Goal: Task Accomplishment & Management: Complete application form

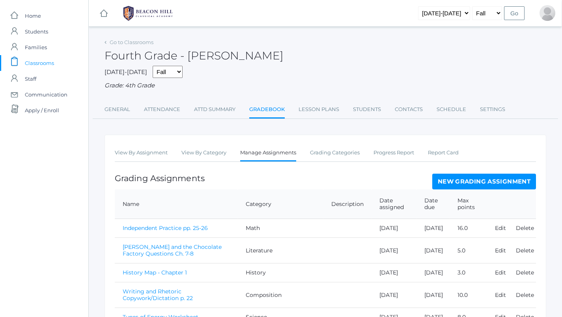
scroll to position [0, 0]
click at [160, 108] on link "Attendance" at bounding box center [162, 110] width 36 height 16
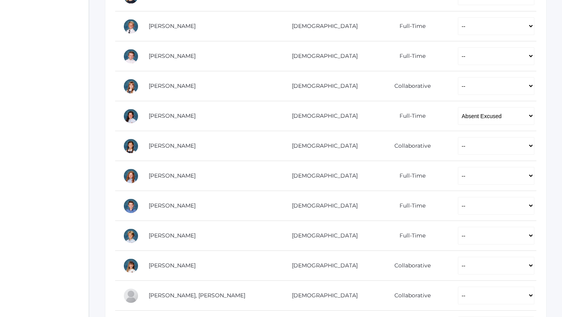
scroll to position [278, 0]
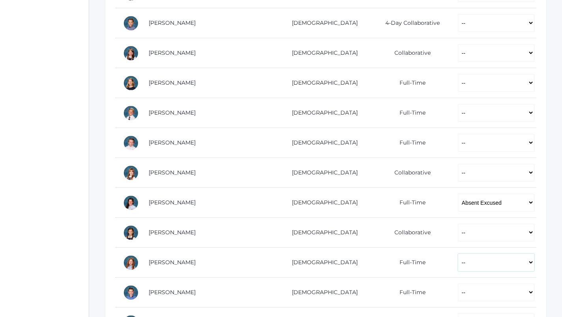
select select "P"
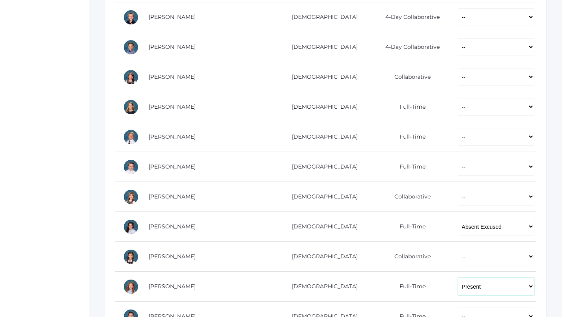
scroll to position [254, 0]
select select "P"
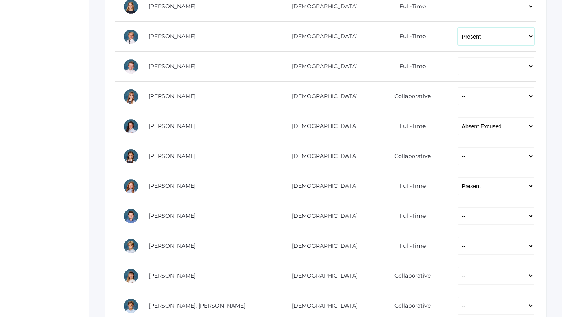
scroll to position [353, 0]
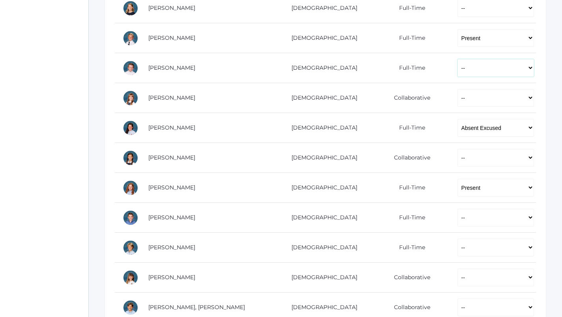
select select "P"
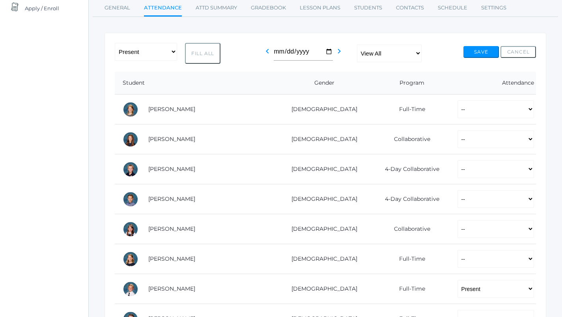
scroll to position [35, 0]
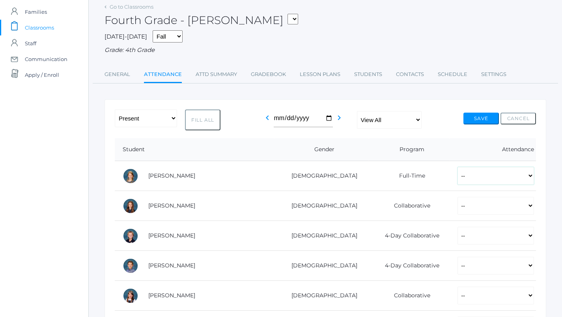
select select "P"
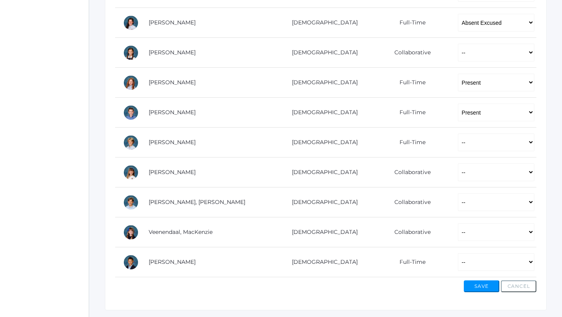
scroll to position [459, 0]
select select "P"
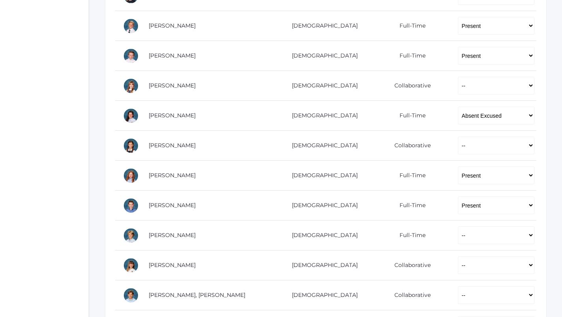
scroll to position [372, 0]
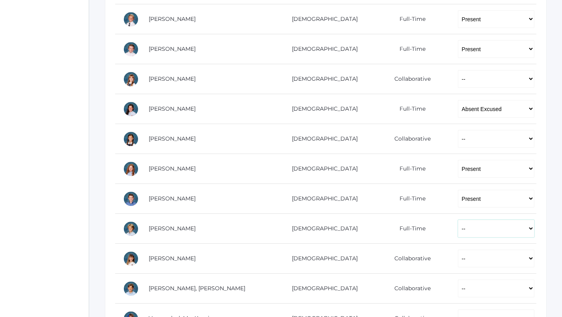
select select "P"
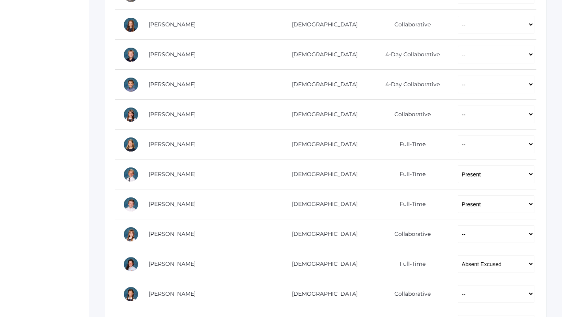
scroll to position [216, 0]
select select "P"
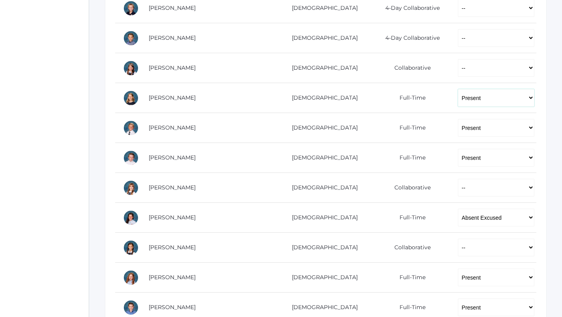
scroll to position [223, 0]
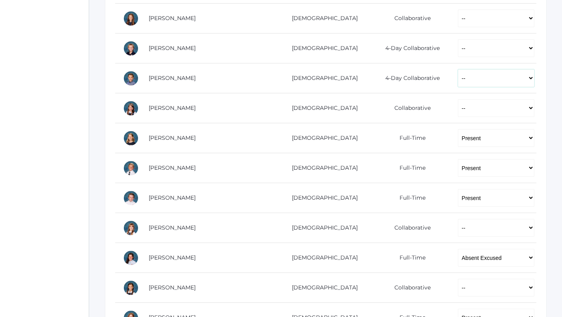
select select "AU"
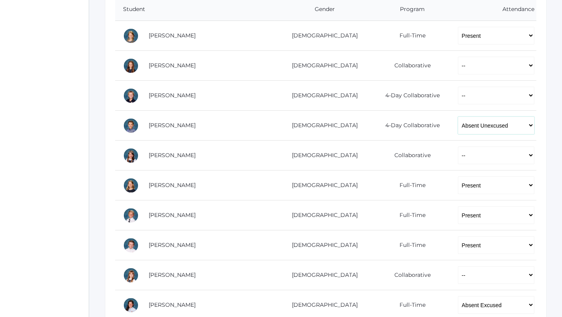
scroll to position [173, 0]
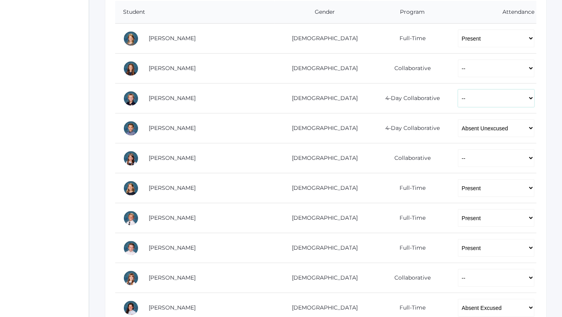
select select "AE"
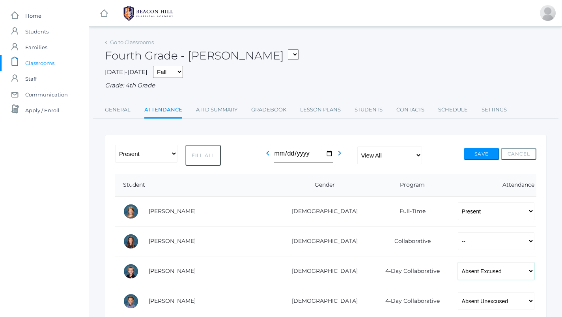
scroll to position [0, 0]
click at [485, 149] on button "Save" at bounding box center [481, 154] width 35 height 12
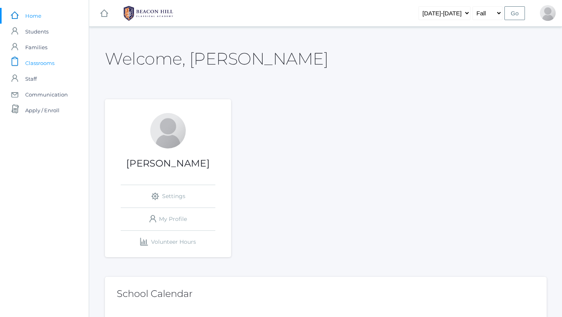
click at [52, 65] on span "Classrooms" at bounding box center [39, 63] width 29 height 16
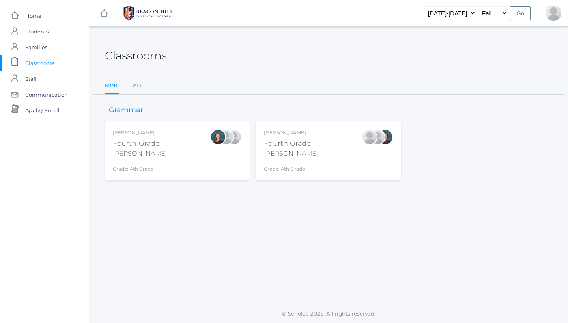
click at [328, 151] on div "[PERSON_NAME] Fourth Grade [PERSON_NAME] Grade: 4th Grade 04LA" at bounding box center [328, 150] width 129 height 43
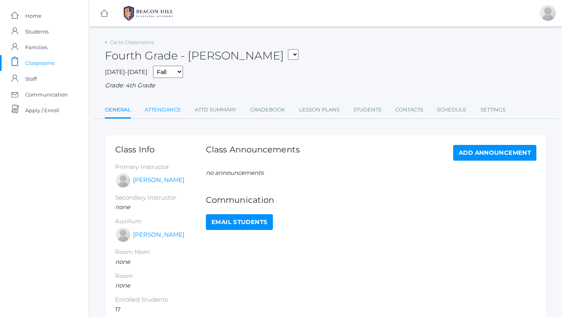
click at [166, 102] on link "Attendance" at bounding box center [163, 110] width 36 height 16
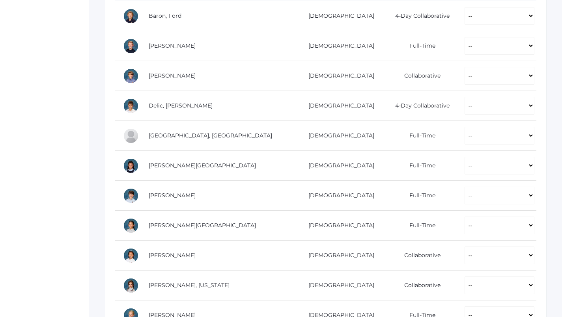
scroll to position [174, 0]
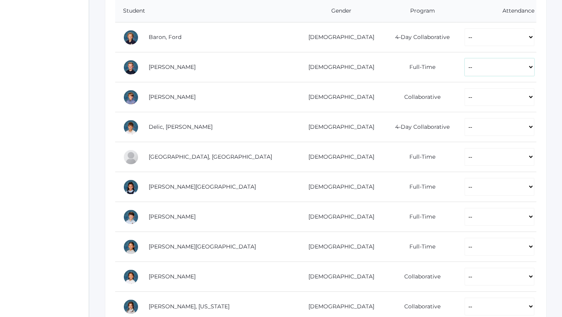
select select "P"
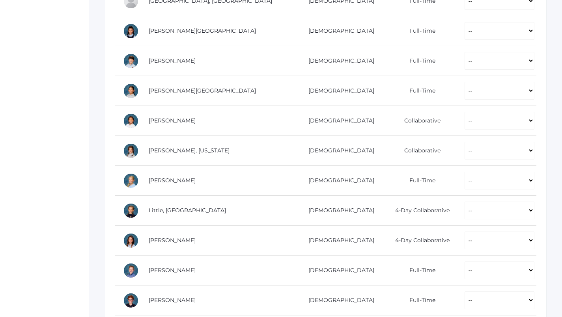
scroll to position [339, 0]
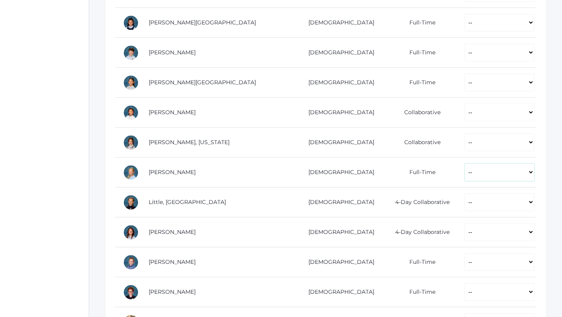
select select "P"
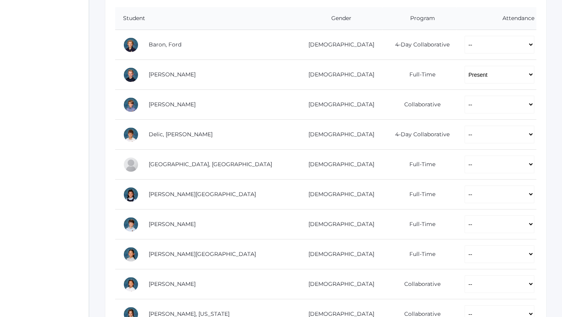
scroll to position [160, 0]
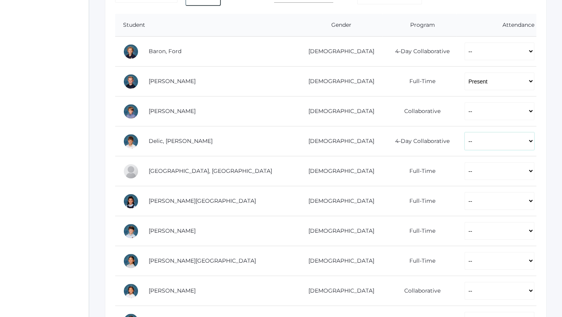
select select "AE"
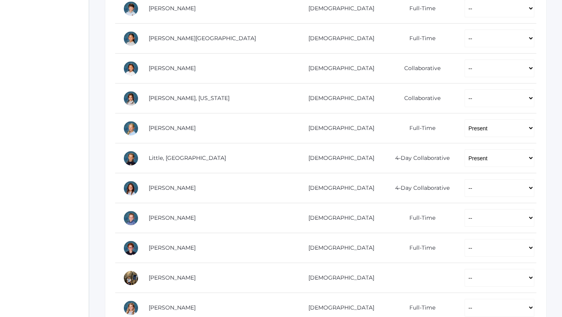
scroll to position [401, 0]
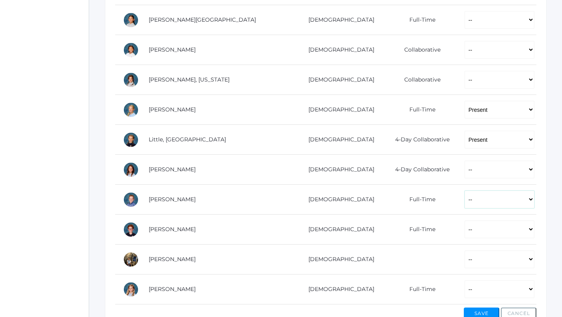
select select "P"
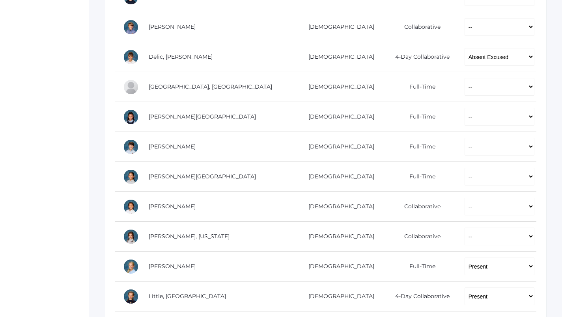
scroll to position [245, 0]
select select "P"
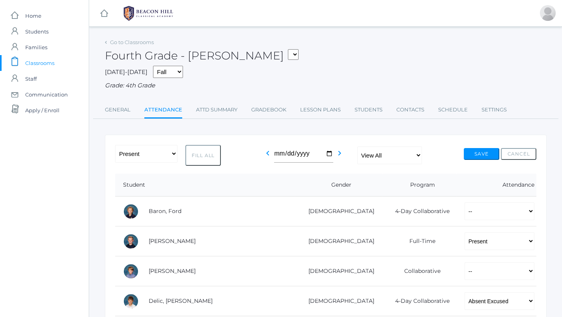
scroll to position [0, 0]
select select "P"
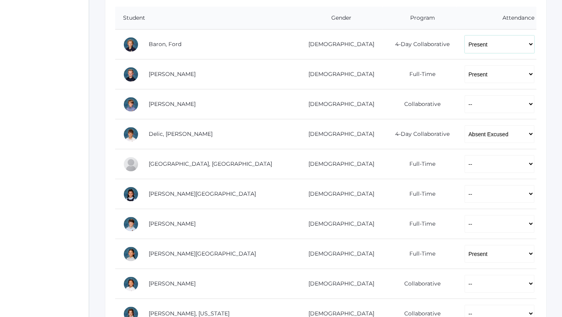
scroll to position [172, 0]
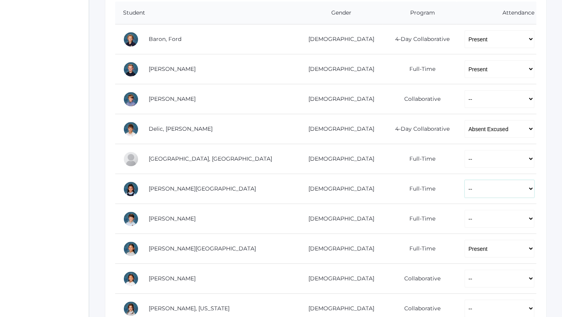
select select "P"
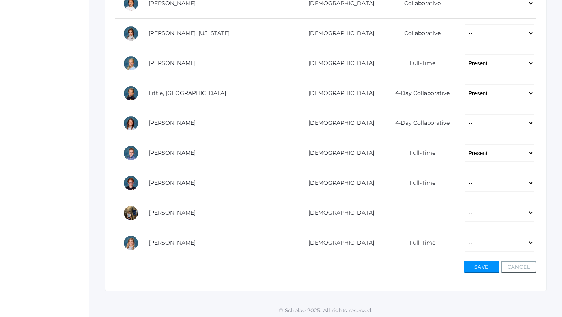
scroll to position [447, 0]
select select "P"
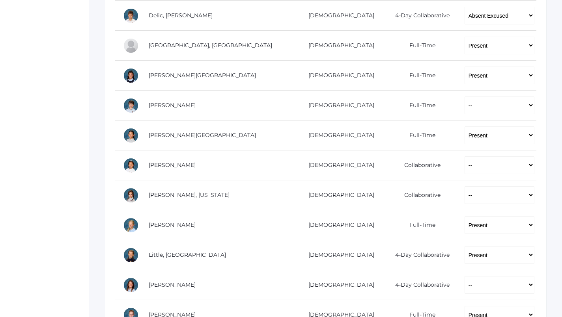
scroll to position [284, 0]
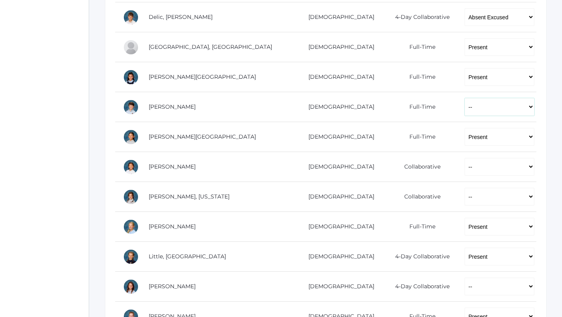
select select "P"
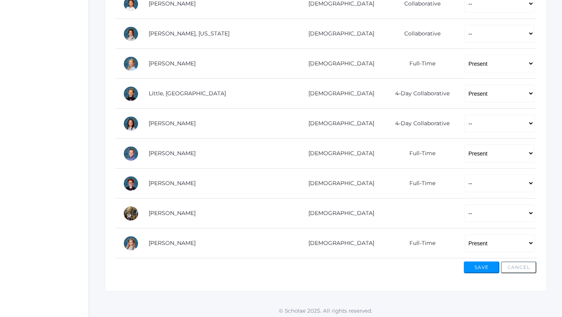
scroll to position [447, 0]
select select "AU"
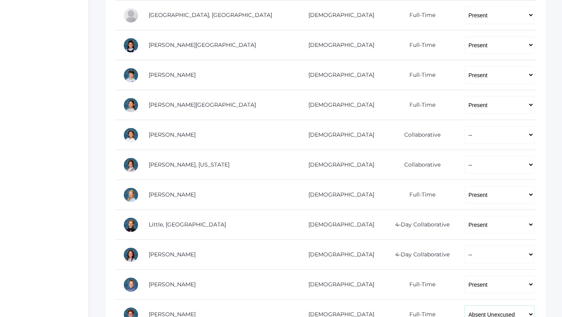
scroll to position [316, 0]
select select "AU"
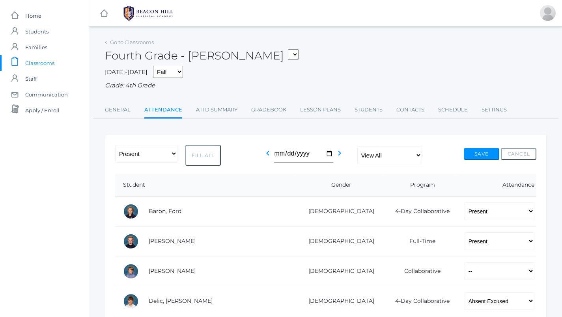
scroll to position [0, 0]
click at [485, 155] on button "Save" at bounding box center [481, 154] width 35 height 12
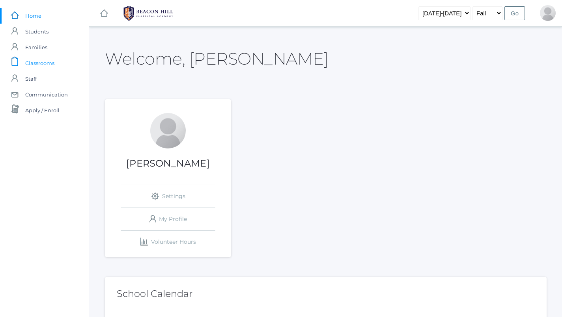
click at [38, 66] on span "Classrooms" at bounding box center [39, 63] width 29 height 16
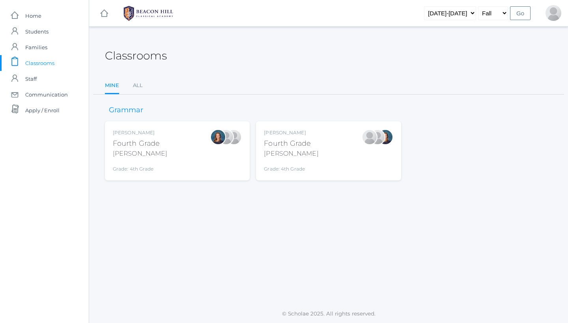
click at [321, 149] on div "Lydia Chaffin Fourth Grade Chaffin Grade: 4th Grade 04LA" at bounding box center [328, 150] width 129 height 43
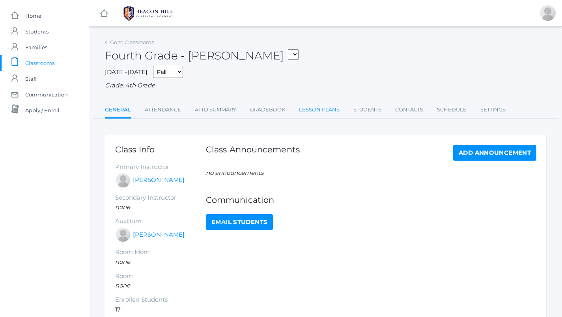
click at [321, 103] on link "Lesson Plans" at bounding box center [319, 110] width 41 height 16
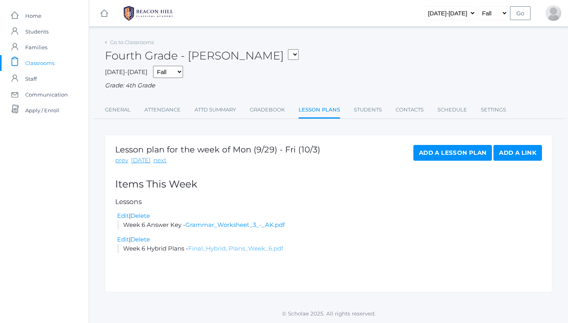
click at [238, 245] on link "Final_Hybrid_Plans_Week_6.pdf" at bounding box center [235, 248] width 95 height 7
click at [168, 108] on link "Attendance" at bounding box center [162, 110] width 36 height 16
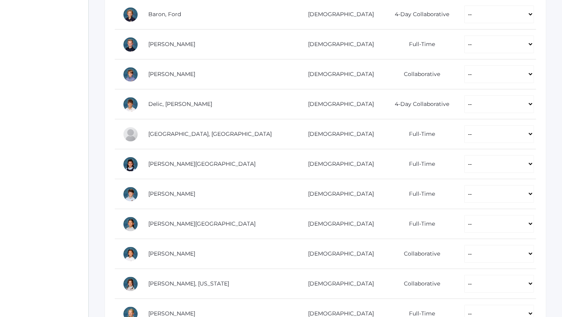
scroll to position [197, 0]
select select "AE"
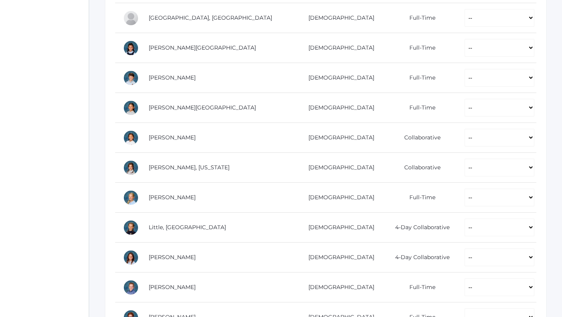
scroll to position [303, 0]
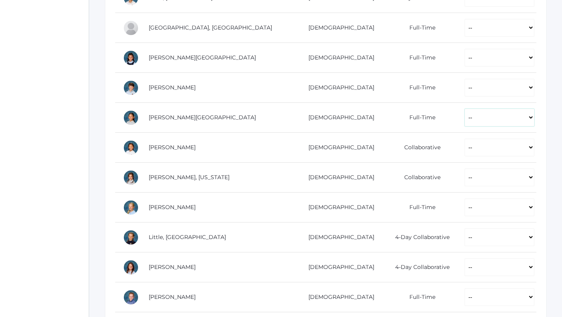
select select "P"
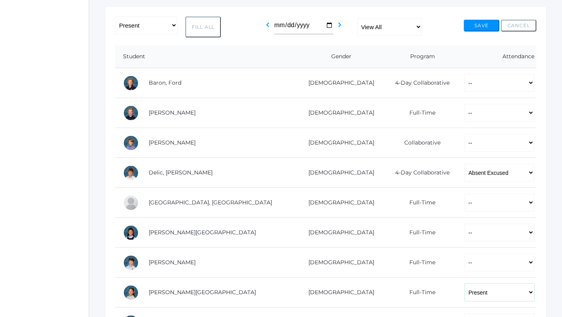
scroll to position [145, 0]
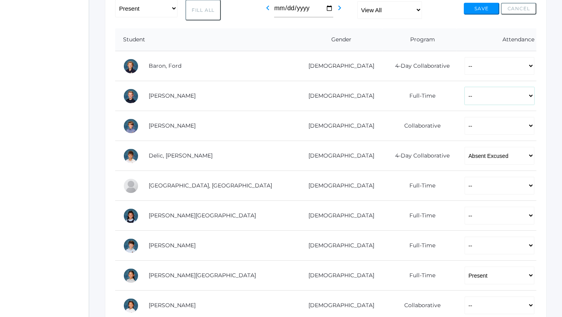
select select "P"
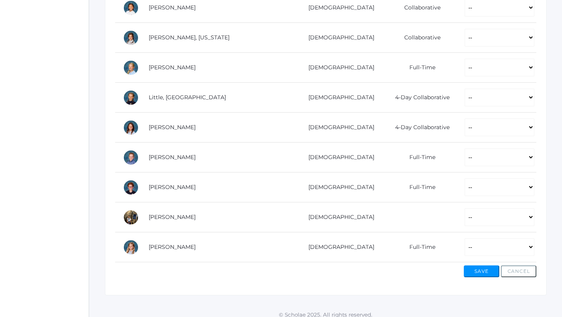
scroll to position [344, 0]
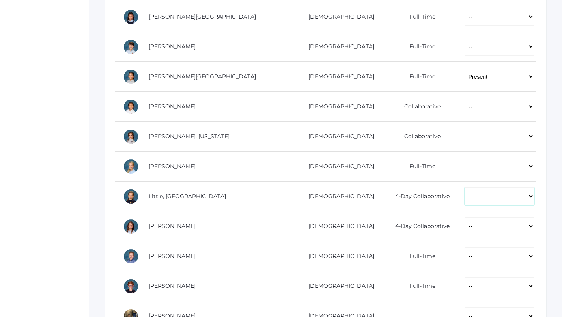
select select "P"
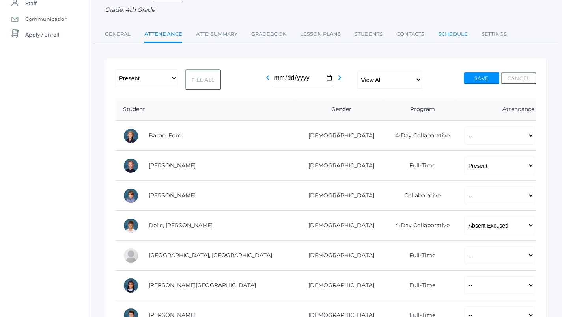
scroll to position [64, 0]
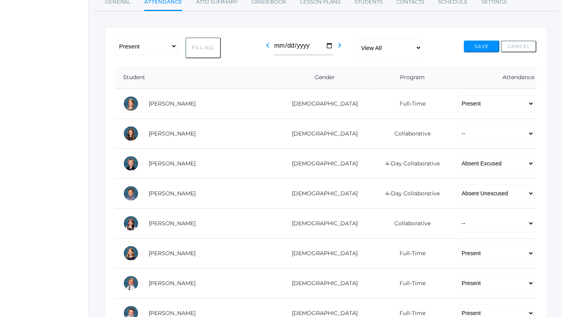
scroll to position [130, 0]
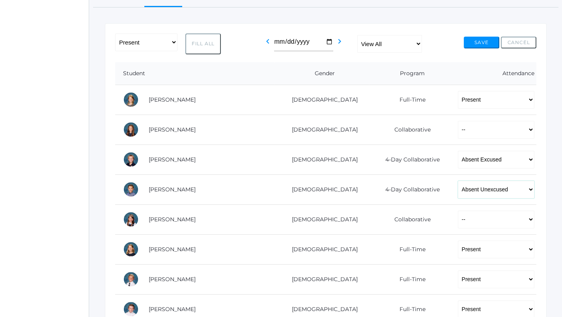
select select "AE"
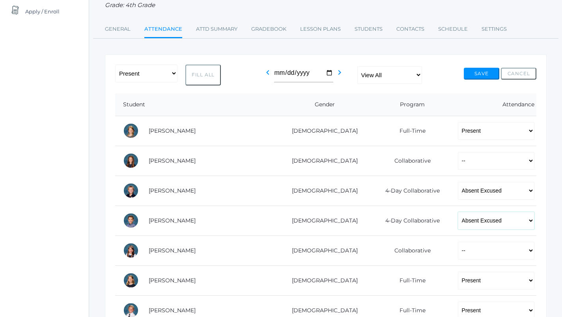
scroll to position [84, 0]
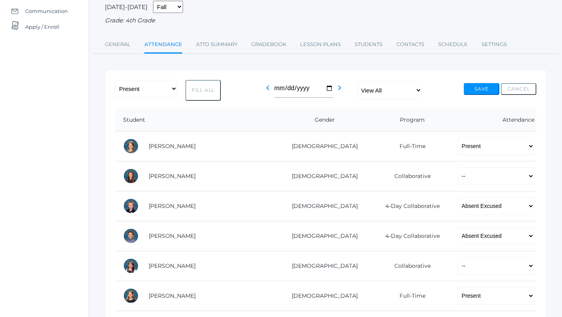
click at [481, 85] on button "Save" at bounding box center [481, 89] width 35 height 12
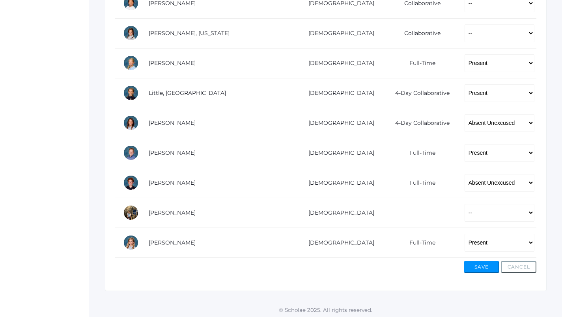
scroll to position [465, 0]
select select "TE"
click at [487, 266] on button "Save" at bounding box center [481, 268] width 35 height 12
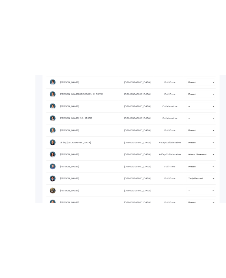
scroll to position [391, 0]
